Goal: Information Seeking & Learning: Find contact information

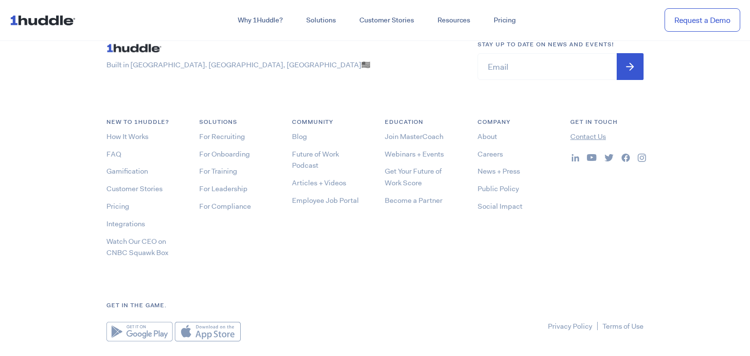
click at [594, 132] on link "Contact Us" at bounding box center [588, 137] width 36 height 10
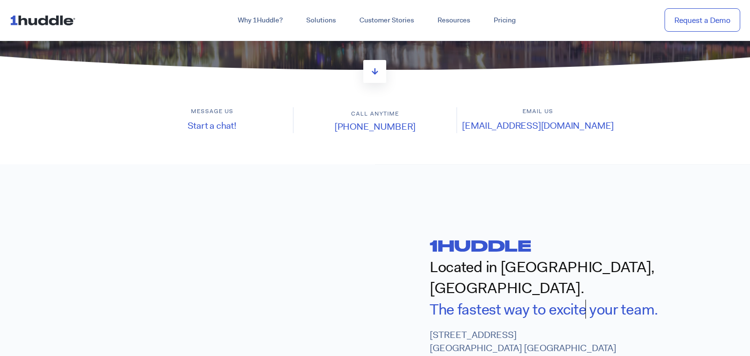
scroll to position [219, 0]
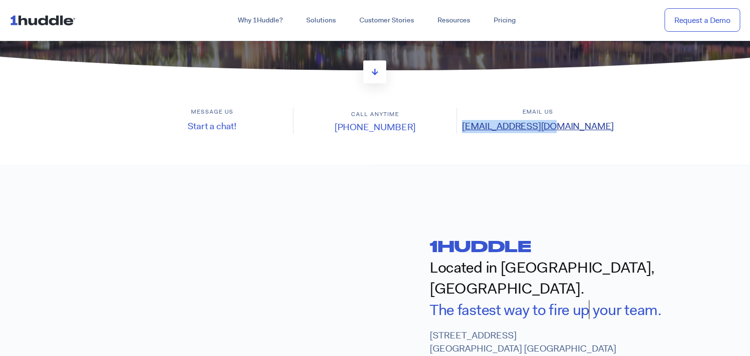
drag, startPoint x: 583, startPoint y: 124, endPoint x: 495, endPoint y: 129, distance: 88.5
click at [495, 129] on h4 "[EMAIL_ADDRESS][DOMAIN_NAME]" at bounding box center [538, 126] width 162 height 13
copy link "[EMAIL_ADDRESS][DOMAIN_NAME]"
